Goal: Task Accomplishment & Management: Use online tool/utility

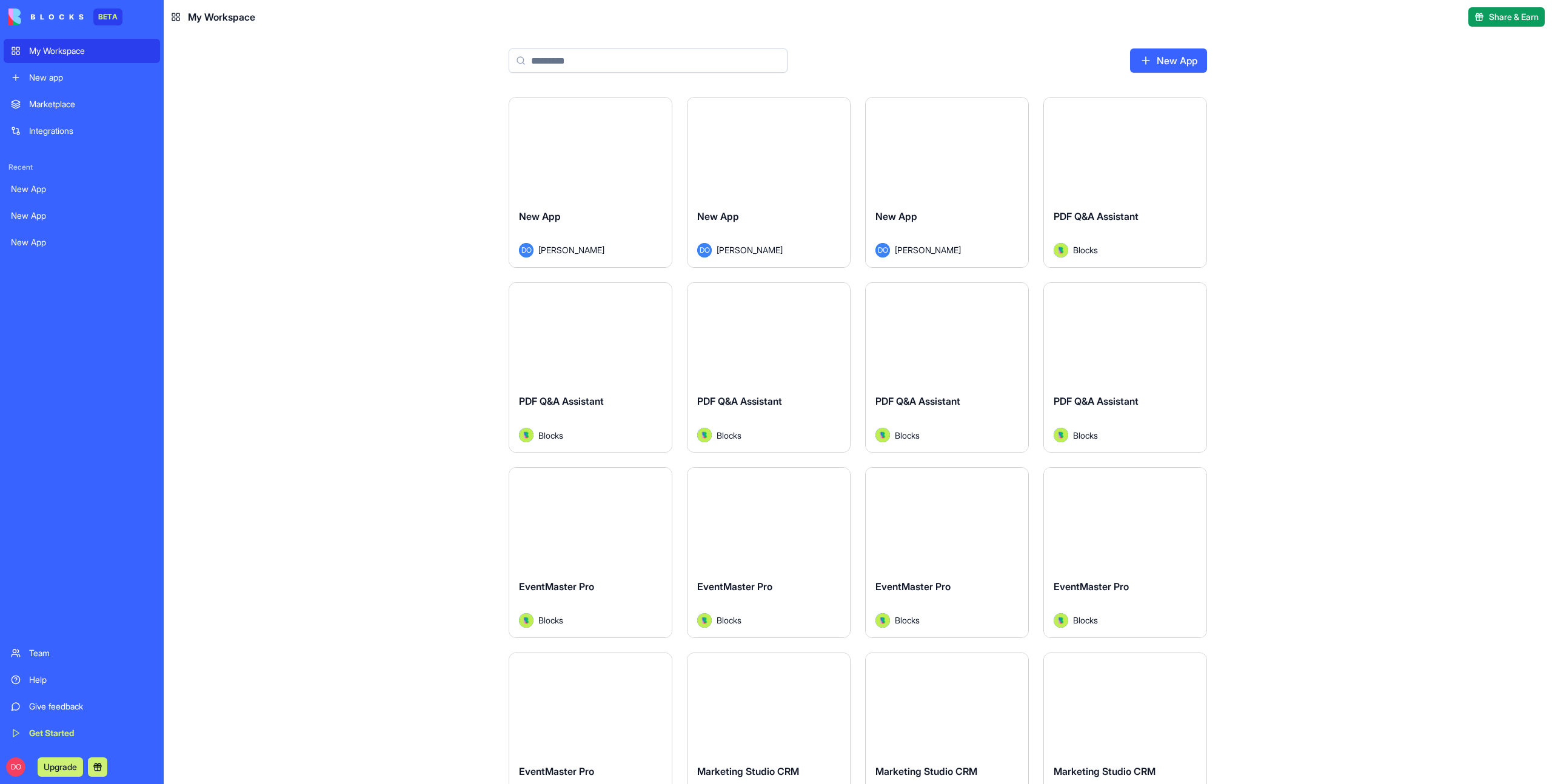
click at [589, 64] on input at bounding box center [647, 60] width 278 height 24
type input "*"
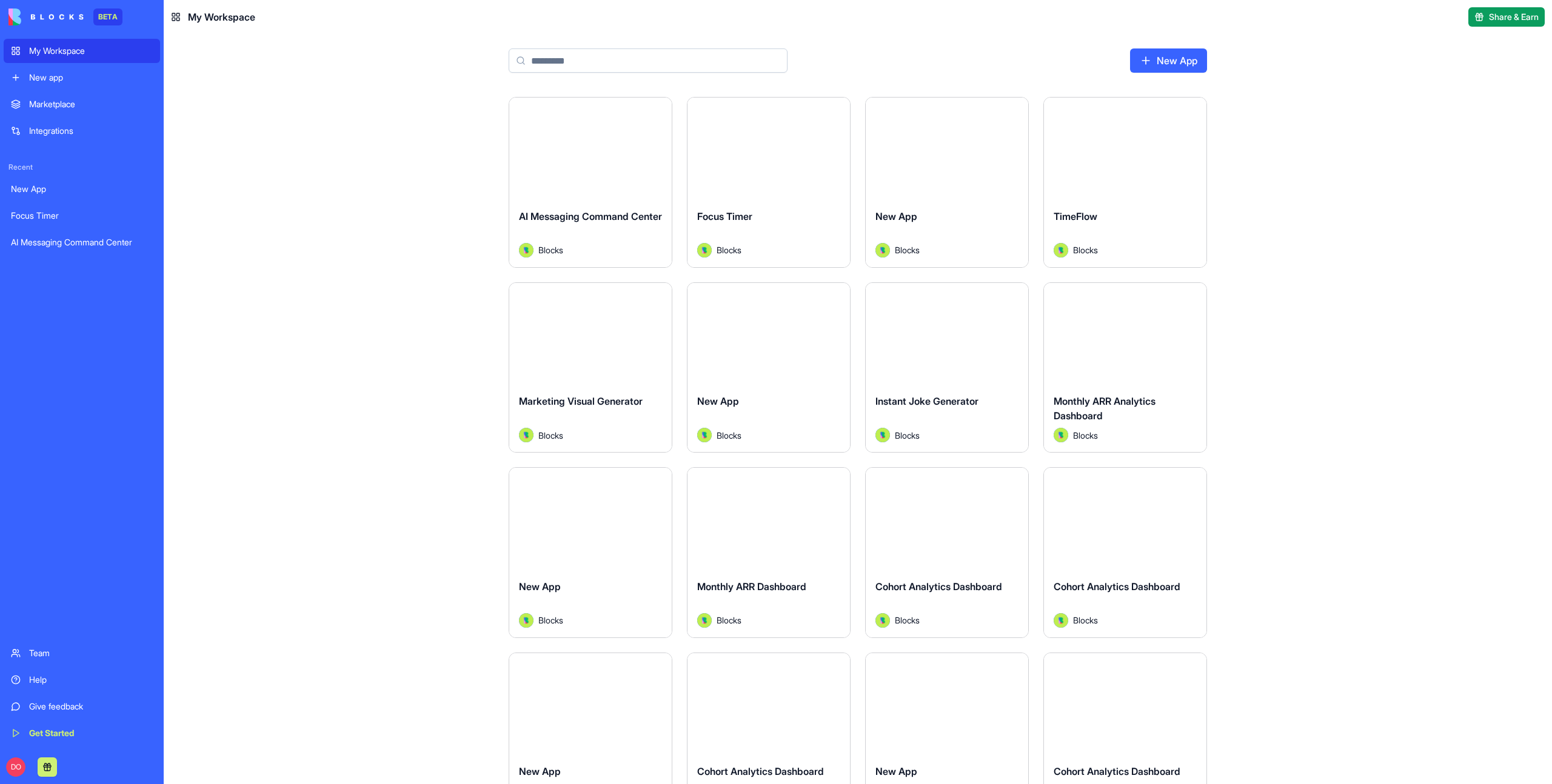
click at [585, 53] on input at bounding box center [647, 60] width 278 height 24
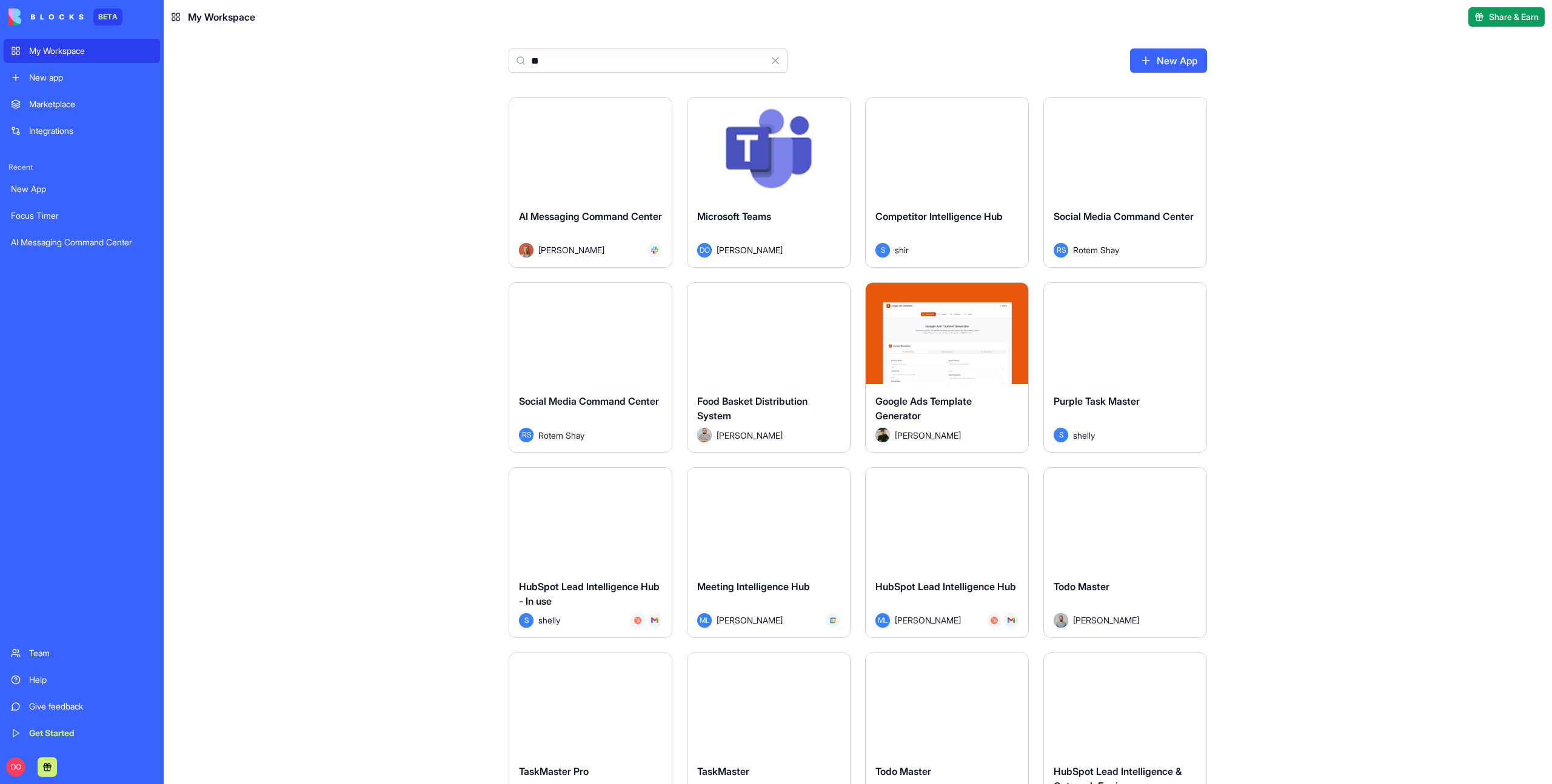
type input "**"
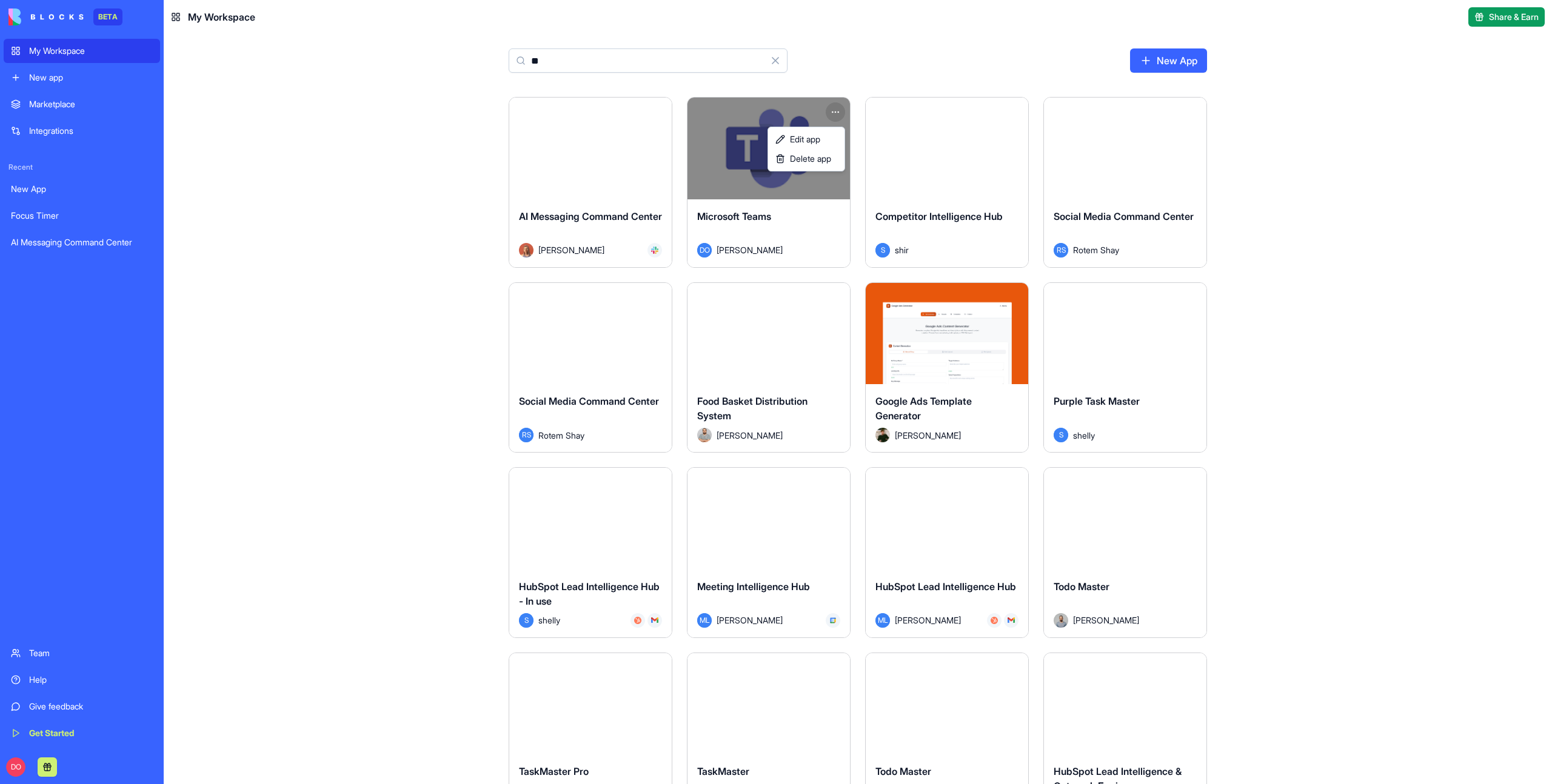
click at [833, 115] on html "BETA My Workspace New app Marketplace Integrations Recent New App Focus Timer A…" at bounding box center [776, 392] width 1552 height 784
click at [816, 137] on span "Edit app" at bounding box center [805, 140] width 30 height 12
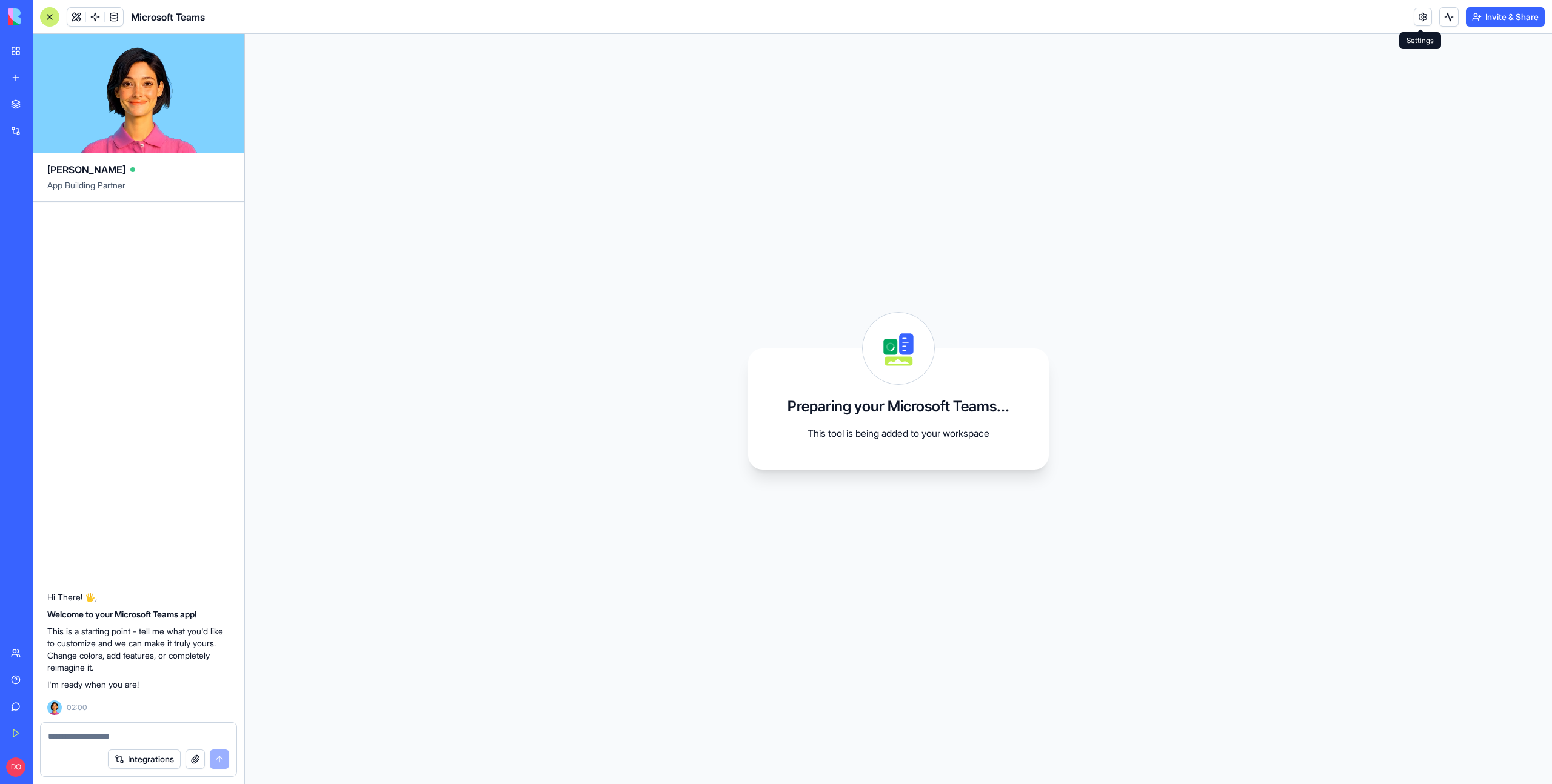
click at [1414, 22] on link at bounding box center [1423, 17] width 19 height 19
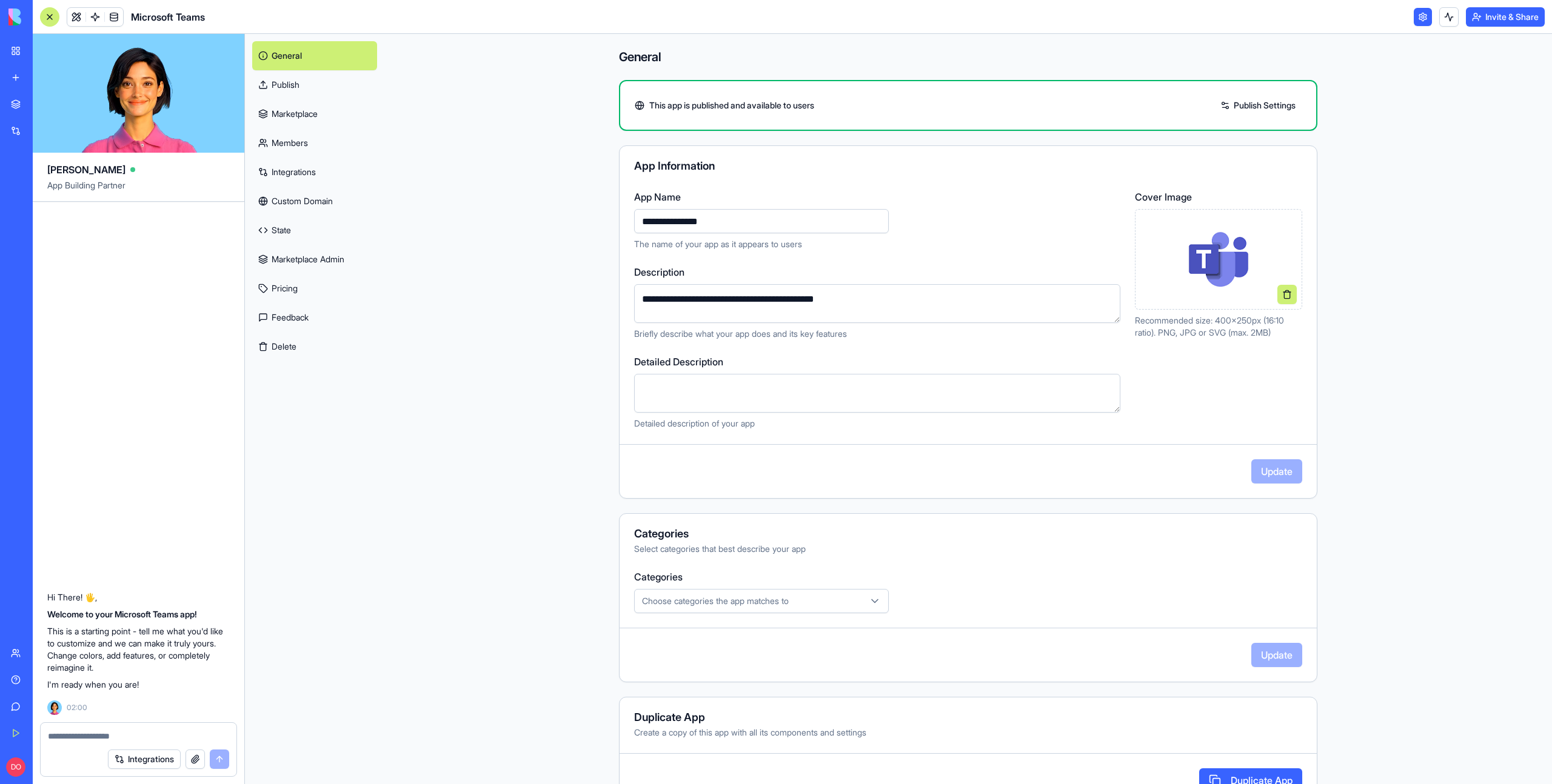
click at [304, 227] on link "State" at bounding box center [315, 230] width 125 height 29
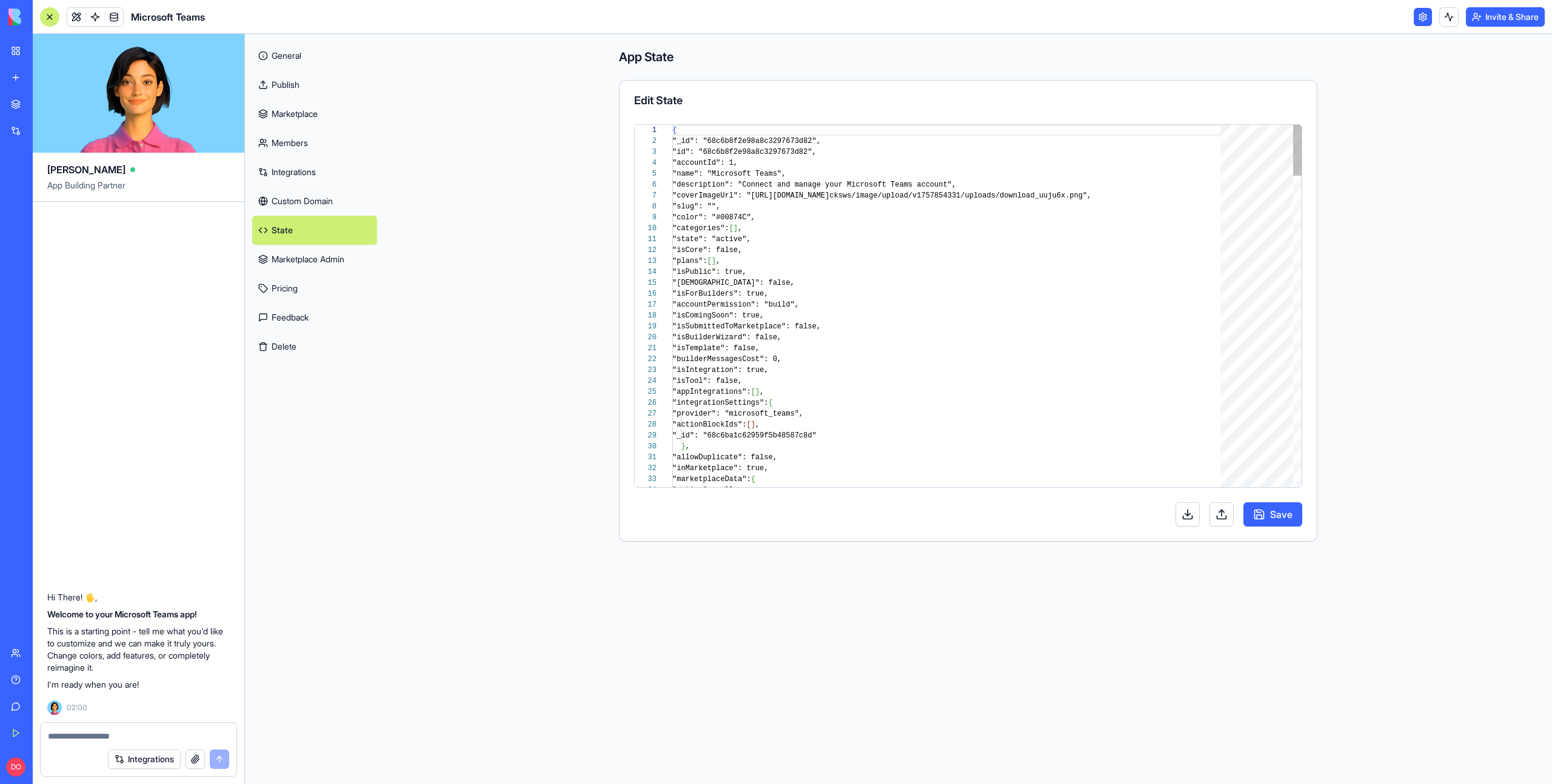
scroll to position [109, 0]
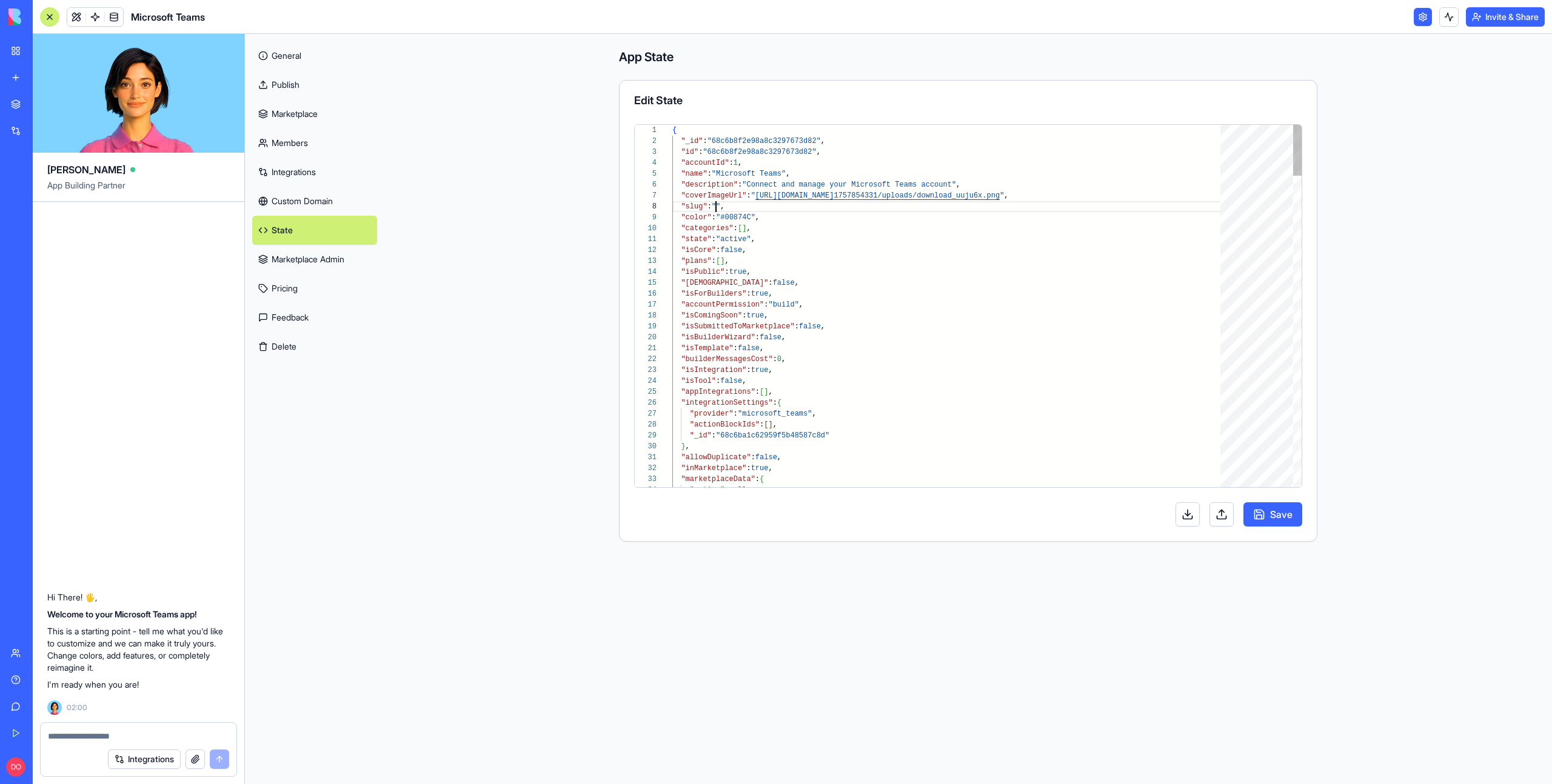
type textarea "**********"
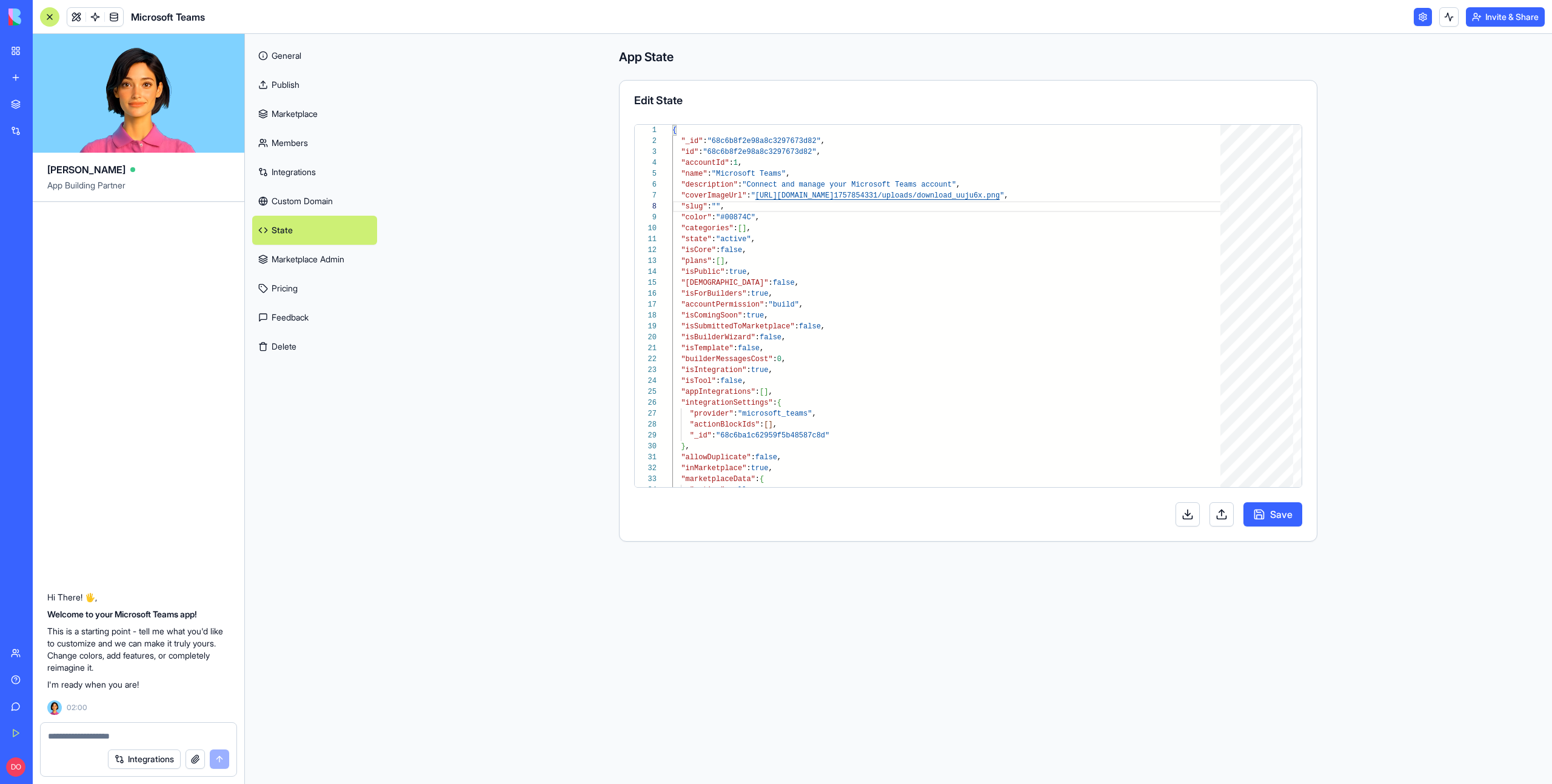
scroll to position [76, 114]
click at [1275, 512] on button "Save" at bounding box center [1273, 513] width 59 height 24
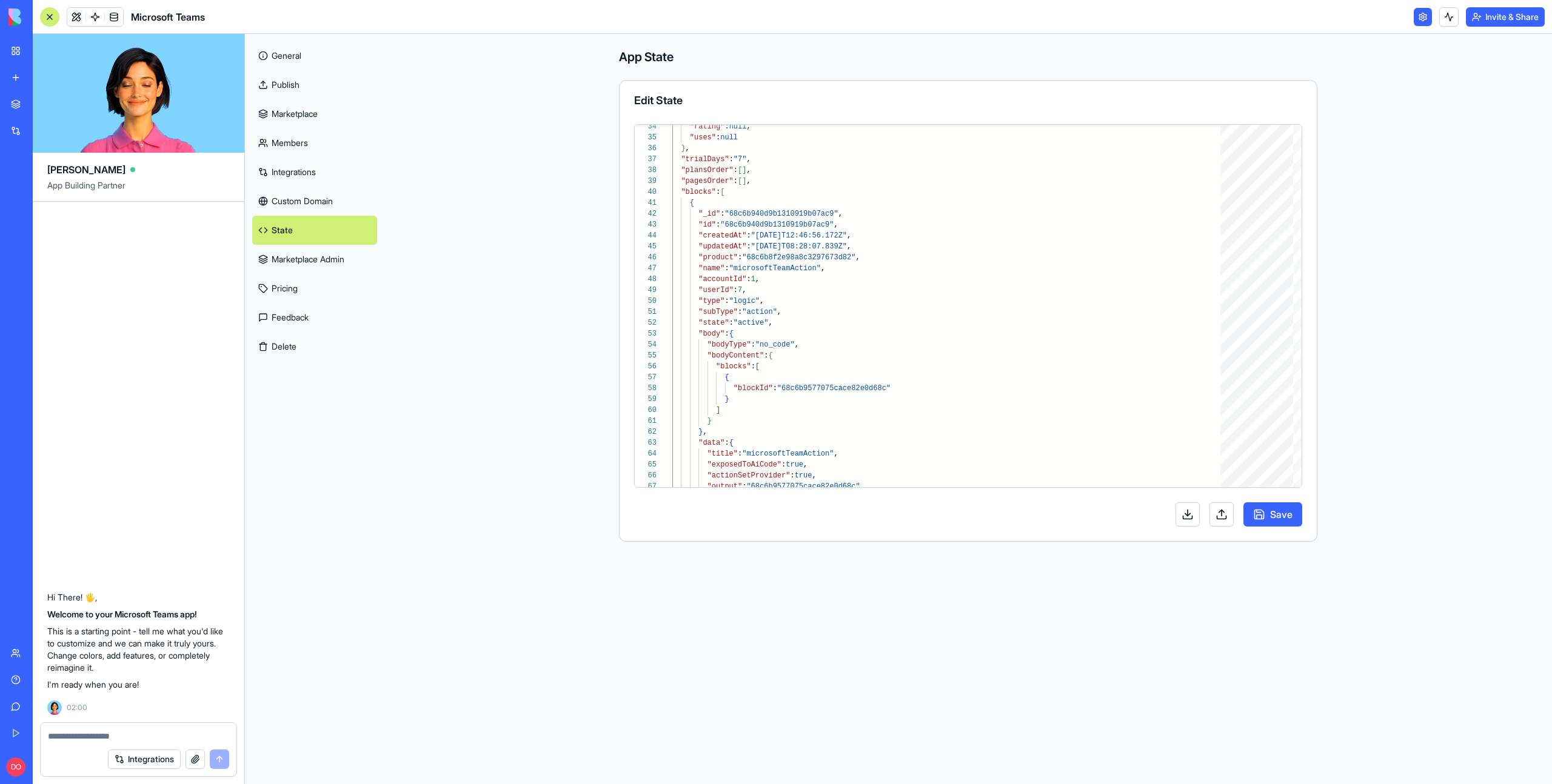
click at [1273, 508] on button "Save" at bounding box center [1273, 513] width 59 height 24
click at [1393, 466] on main "App State Edit State 59 60 61 62 63 64 65 66 67 56 57 58 53 54 55 51 52 45 46 4…" at bounding box center [968, 409] width 1168 height 750
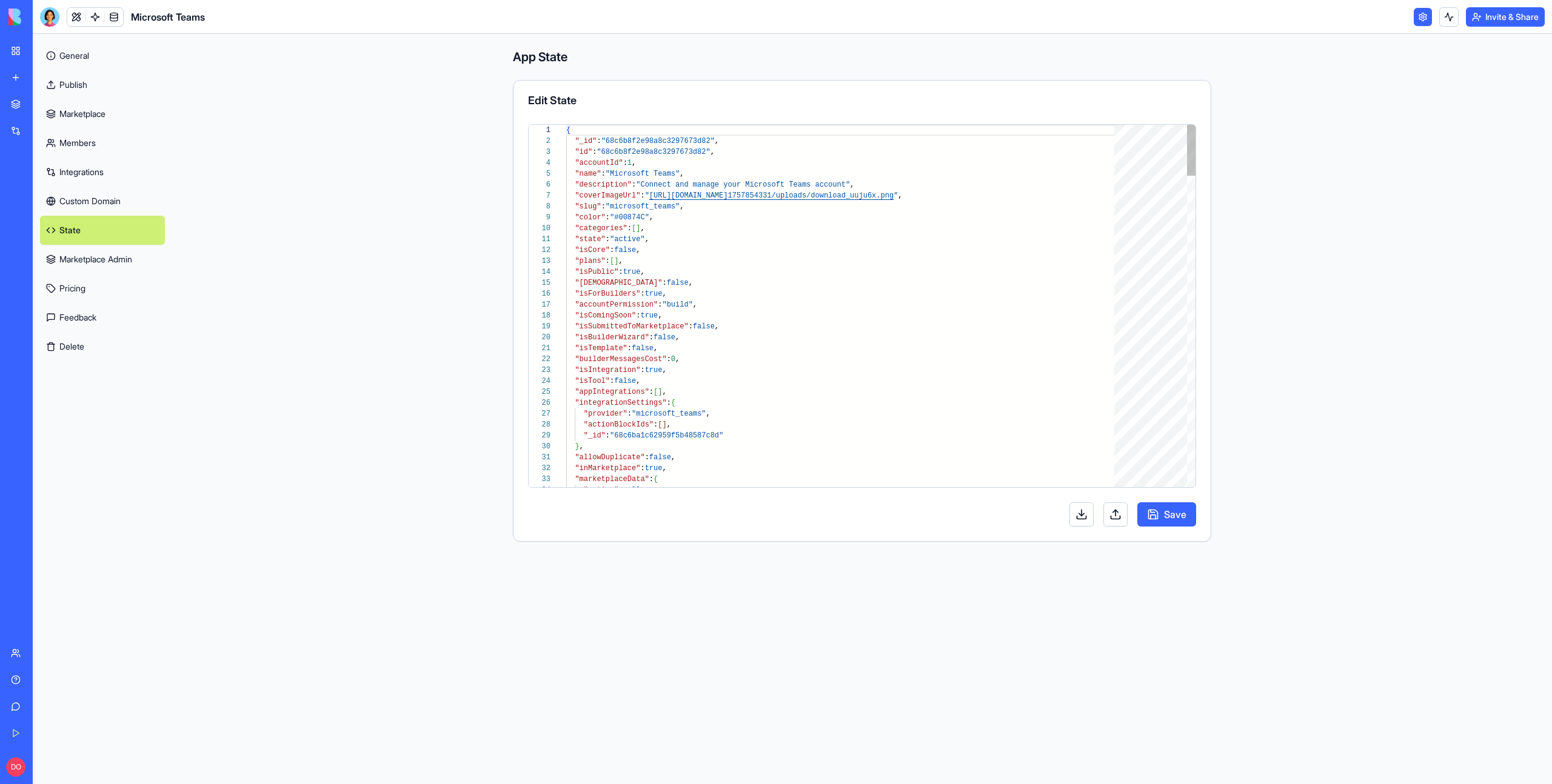
scroll to position [109, 0]
